Goal: Information Seeking & Learning: Learn about a topic

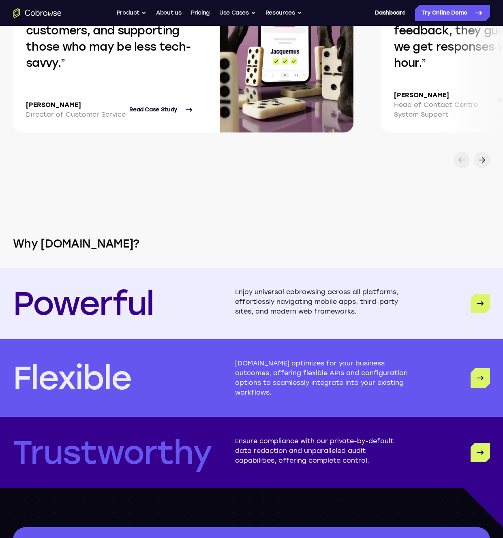
scroll to position [2329, 0]
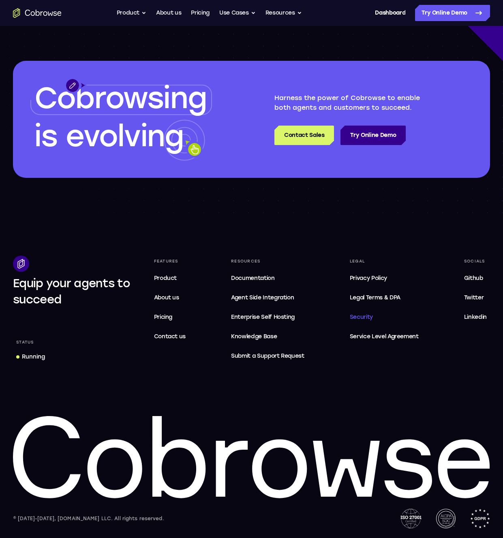
click at [350, 317] on span "Security" at bounding box center [361, 317] width 23 height 7
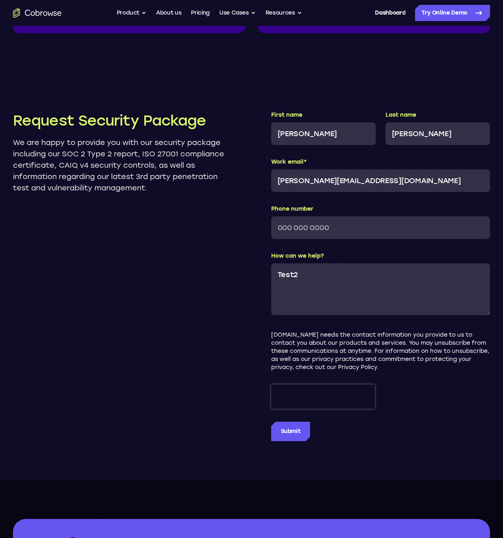
scroll to position [696, 0]
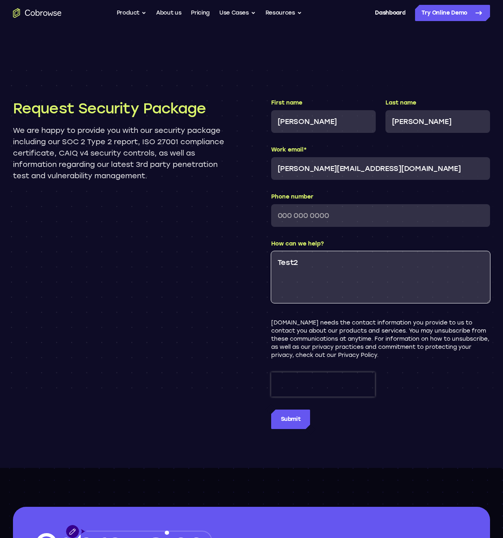
click at [347, 280] on textarea "Test2" at bounding box center [380, 277] width 219 height 52
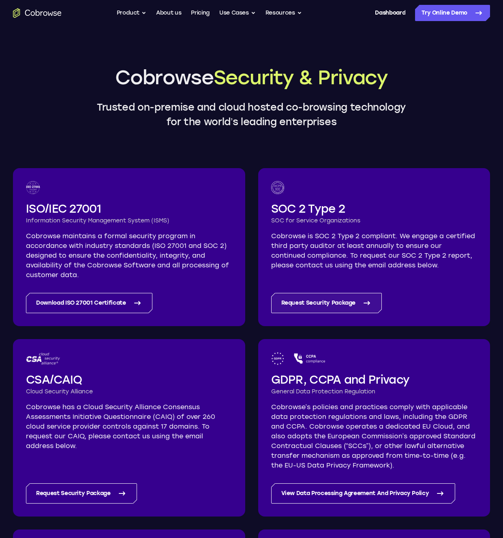
scroll to position [0, 0]
drag, startPoint x: 347, startPoint y: 199, endPoint x: 308, endPoint y: 204, distance: 38.7
click at [309, 203] on div "SOC 2 Type 2 SOC for Service Organizations Cobrowse is SOC 2 Type 2 compliant. …" at bounding box center [374, 226] width 206 height 89
drag, startPoint x: 308, startPoint y: 204, endPoint x: 317, endPoint y: 206, distance: 8.7
click at [314, 205] on h2 "SOC 2 Type 2" at bounding box center [374, 209] width 206 height 16
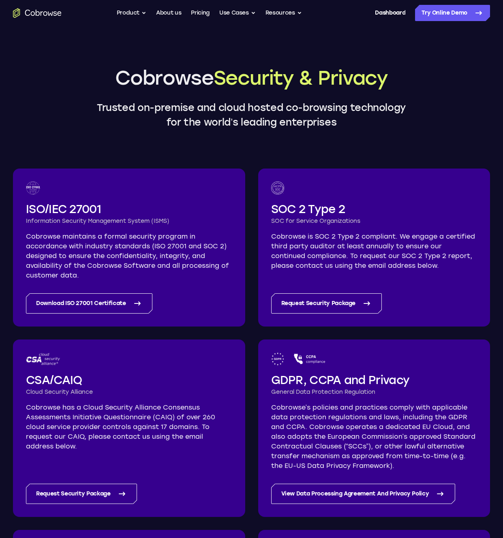
drag, startPoint x: 326, startPoint y: 207, endPoint x: 346, endPoint y: 208, distance: 20.3
click at [340, 207] on h2 "SOC 2 Type 2" at bounding box center [374, 209] width 206 height 16
click at [347, 208] on h2 "SOC 2 Type 2" at bounding box center [374, 209] width 206 height 16
drag, startPoint x: 188, startPoint y: 75, endPoint x: 205, endPoint y: 77, distance: 17.5
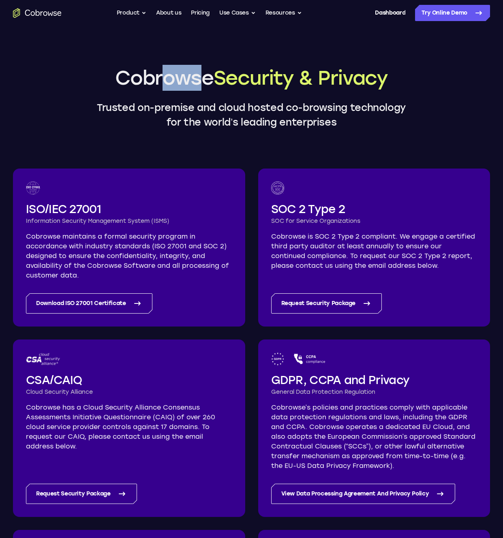
click at [201, 76] on h1 "Cobrowse Security & Privacy" at bounding box center [252, 78] width 316 height 26
drag, startPoint x: 241, startPoint y: 81, endPoint x: 194, endPoint y: 77, distance: 46.3
click at [195, 77] on h1 "Cobrowse Security & Privacy" at bounding box center [252, 78] width 316 height 26
drag, startPoint x: 194, startPoint y: 77, endPoint x: 259, endPoint y: 73, distance: 65.0
click at [259, 73] on h1 "Cobrowse Security & Privacy" at bounding box center [252, 78] width 316 height 26
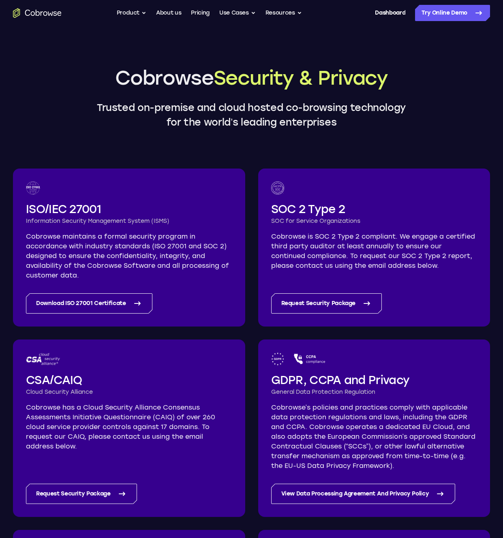
drag, startPoint x: 256, startPoint y: 73, endPoint x: 190, endPoint y: 76, distance: 65.7
click at [191, 76] on h1 "Cobrowse Security & Privacy" at bounding box center [252, 78] width 316 height 26
click at [190, 76] on h1 "Cobrowse Security & Privacy" at bounding box center [252, 78] width 316 height 26
